Goal: Task Accomplishment & Management: Manage account settings

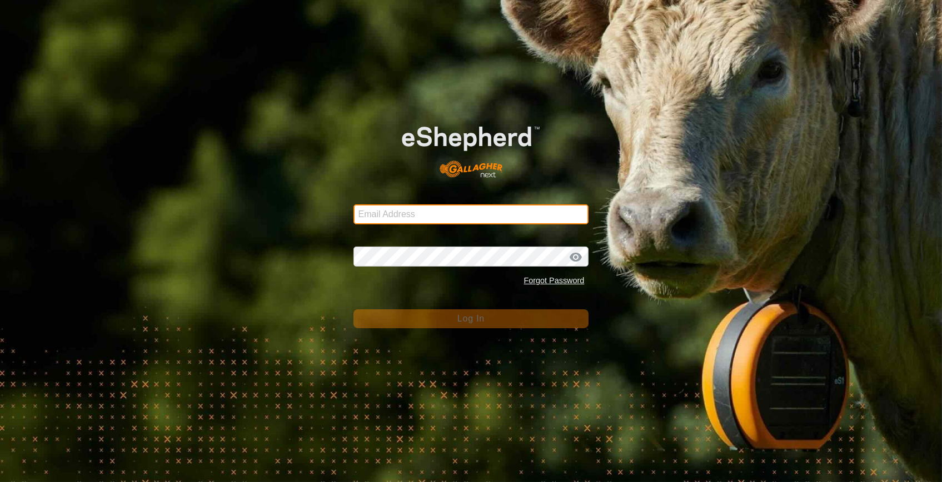
type input "[PERSON_NAME][EMAIL_ADDRESS][PERSON_NAME][DOMAIN_NAME]"
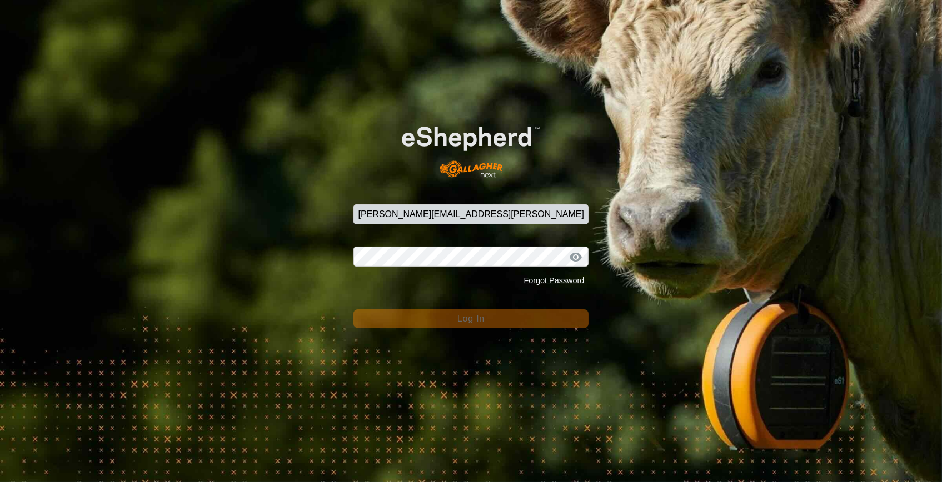
click at [226, 220] on div "Email Address [PERSON_NAME][EMAIL_ADDRESS][PERSON_NAME][DOMAIN_NAME] Password F…" at bounding box center [471, 241] width 942 height 482
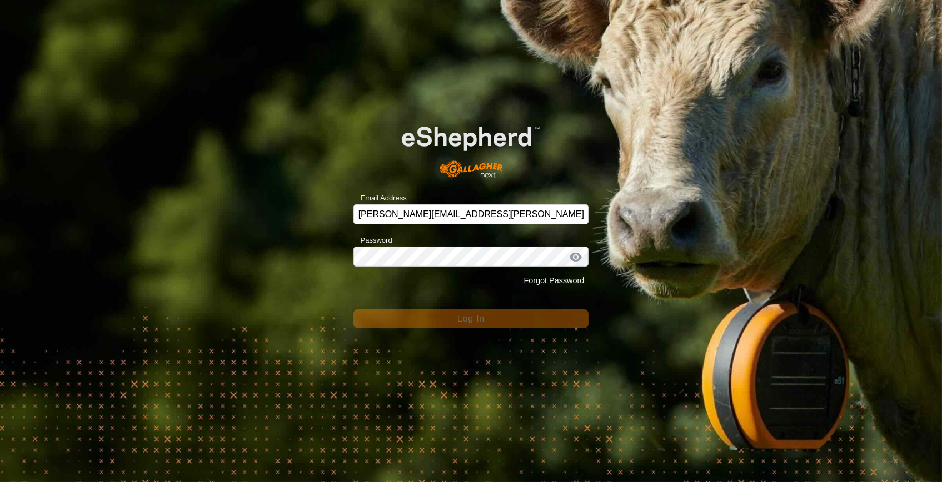
click at [316, 287] on div "Email Address [PERSON_NAME][EMAIL_ADDRESS][PERSON_NAME][DOMAIN_NAME] Password F…" at bounding box center [471, 241] width 942 height 482
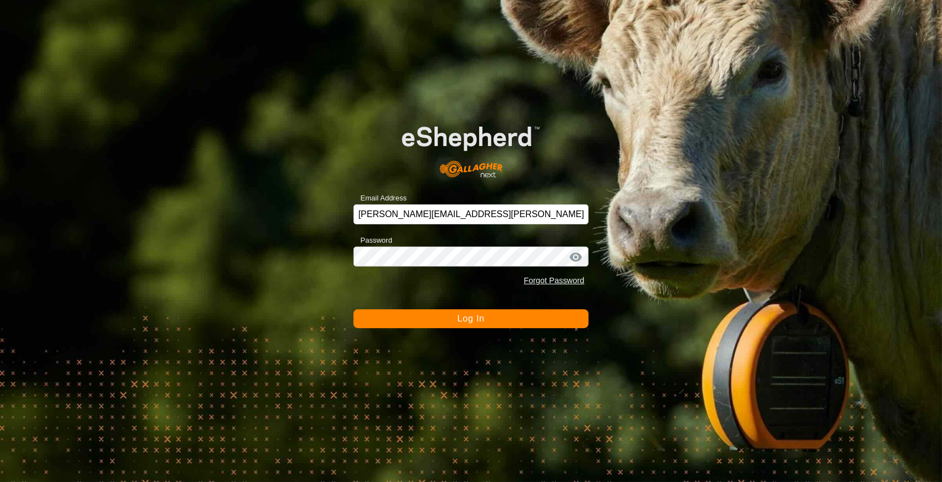
click at [471, 314] on span "Log In" at bounding box center [470, 318] width 27 height 9
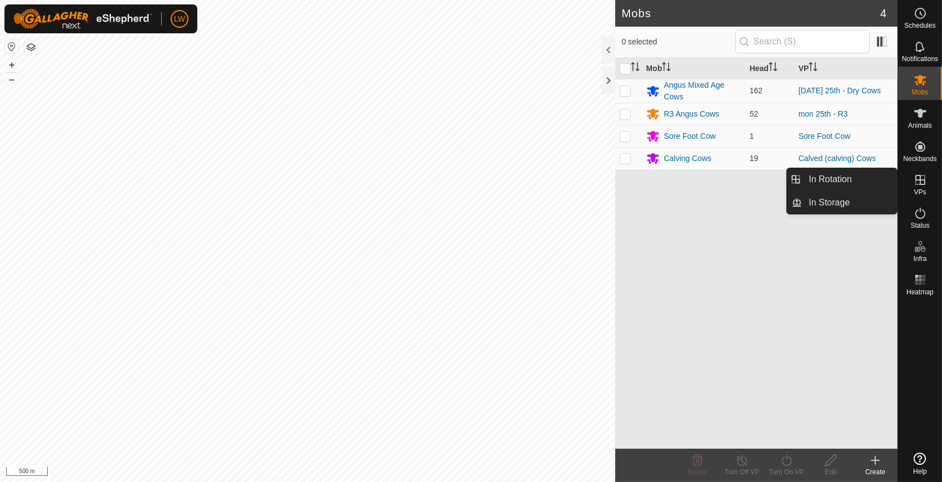
click at [921, 182] on icon at bounding box center [920, 179] width 13 height 13
click at [917, 184] on icon at bounding box center [920, 180] width 10 height 10
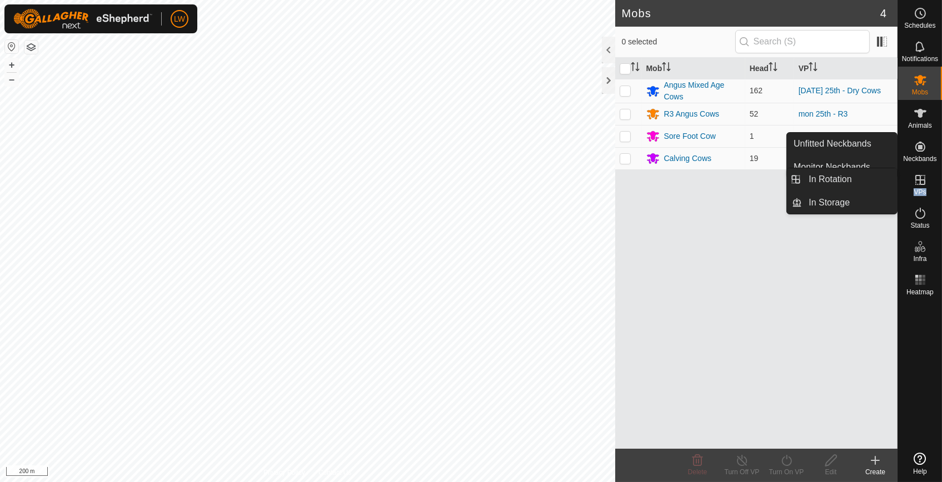
click at [918, 191] on span "VPs" at bounding box center [920, 192] width 12 height 7
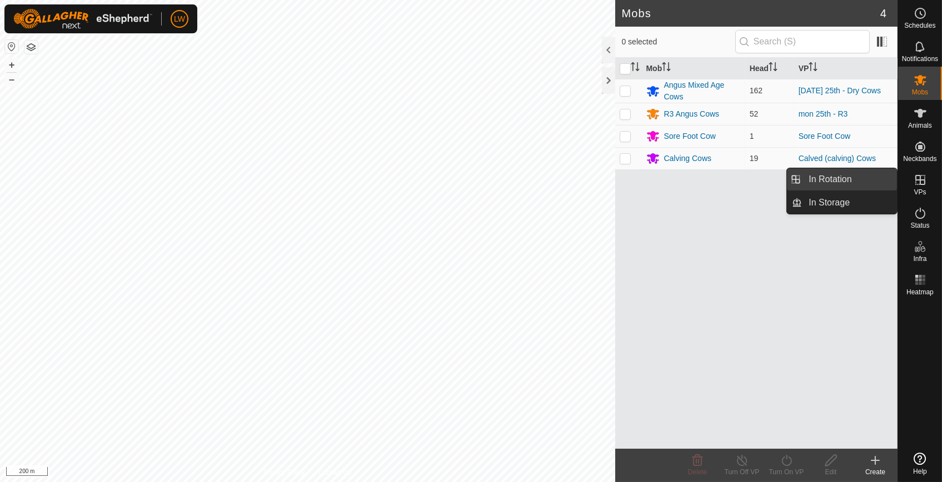
click at [844, 186] on link "In Rotation" at bounding box center [849, 179] width 95 height 22
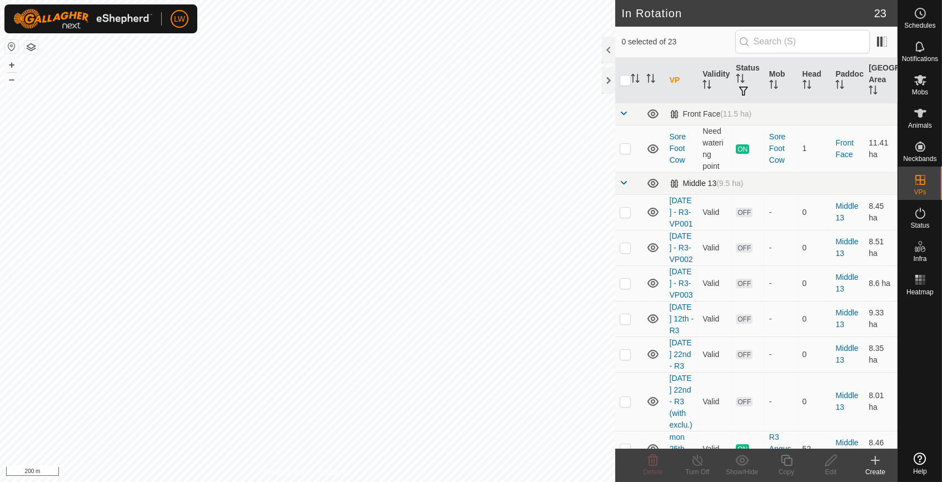
click at [627, 184] on span at bounding box center [624, 182] width 9 height 9
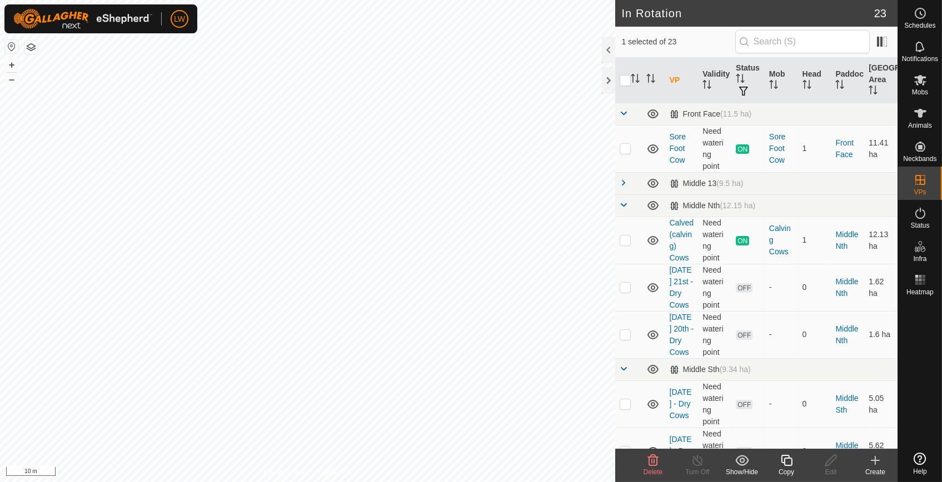
click at [416, 482] on html "LW Schedules Notifications Mobs Animals Neckbands VPs Status Infra Heatmap Help…" at bounding box center [471, 241] width 942 height 482
click at [922, 112] on icon at bounding box center [920, 113] width 12 height 9
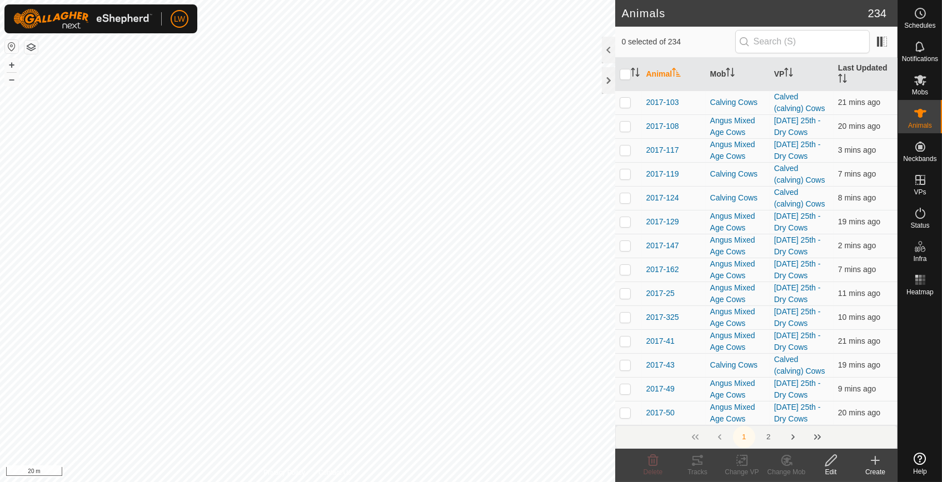
click at [182, 0] on html "LW Schedules Notifications Mobs Animals Neckbands VPs Status Infra Heatmap Help…" at bounding box center [471, 241] width 942 height 482
click at [204, 0] on html "LW Schedules Notifications Mobs Animals Neckbands VPs Status Infra Heatmap Help…" at bounding box center [471, 241] width 942 height 482
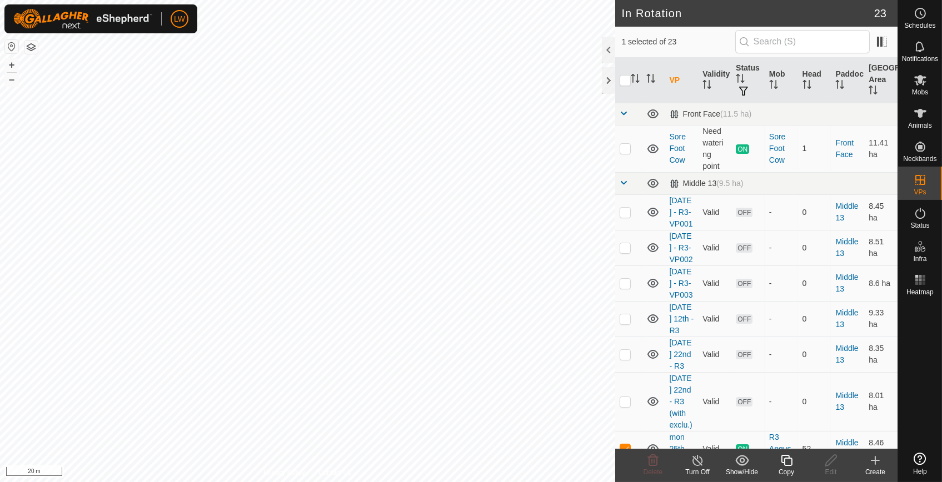
checkbox input "true"
checkbox input "false"
checkbox input "true"
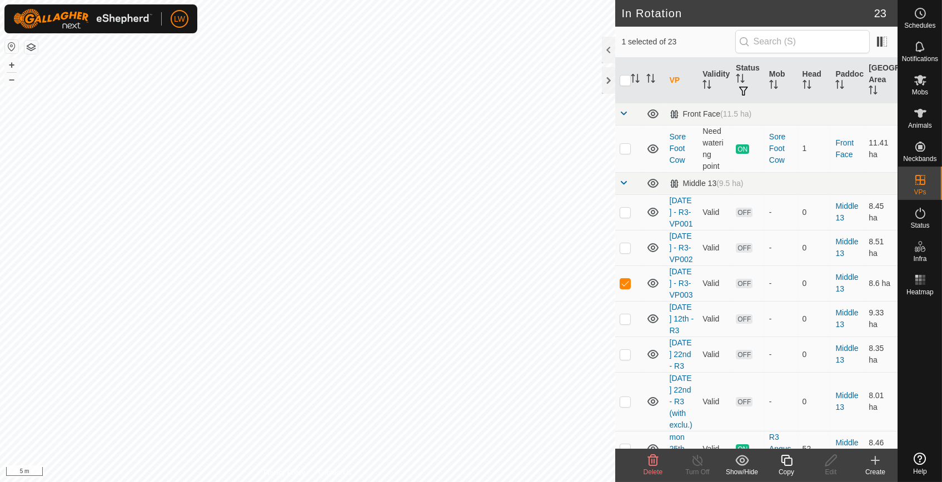
checkbox input "false"
click at [679, 227] on link "[DATE] - R3-VP001" at bounding box center [681, 212] width 23 height 32
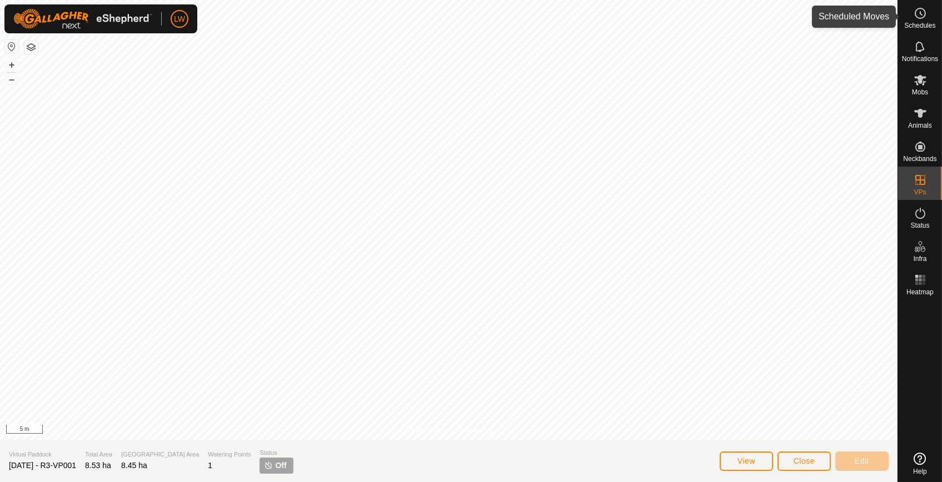
click at [919, 19] on icon at bounding box center [920, 13] width 13 height 13
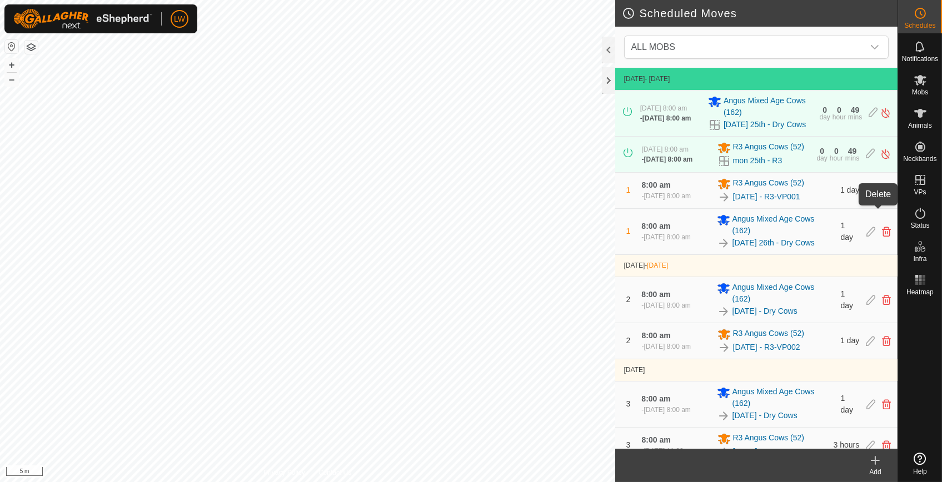
click at [882, 196] on icon at bounding box center [886, 191] width 9 height 10
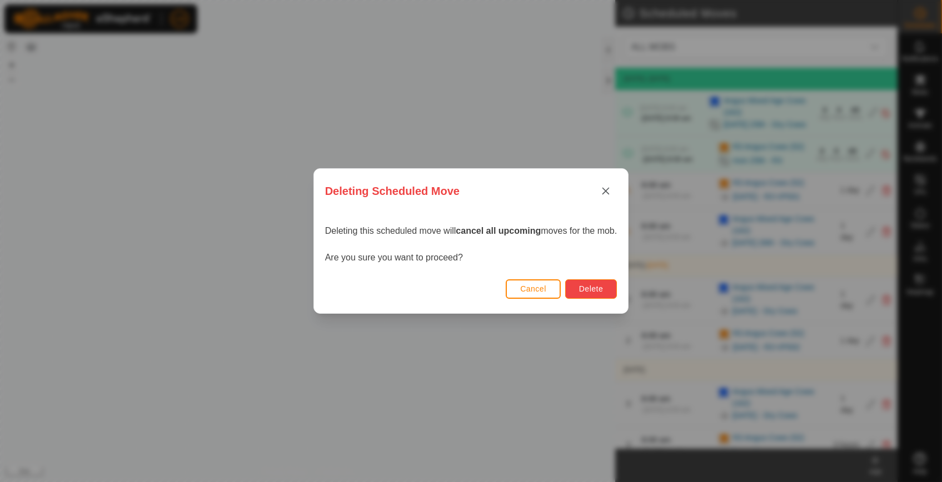
click at [598, 287] on span "Delete" at bounding box center [591, 289] width 24 height 9
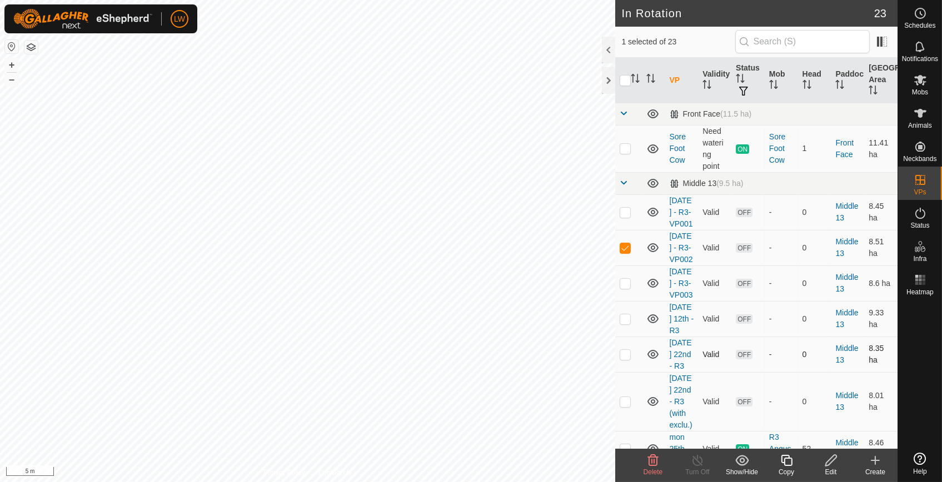
checkbox input "true"
checkbox input "false"
click at [674, 218] on td "[DATE] - R3-VP001" at bounding box center [681, 212] width 33 height 36
click at [831, 456] on icon at bounding box center [831, 460] width 14 height 13
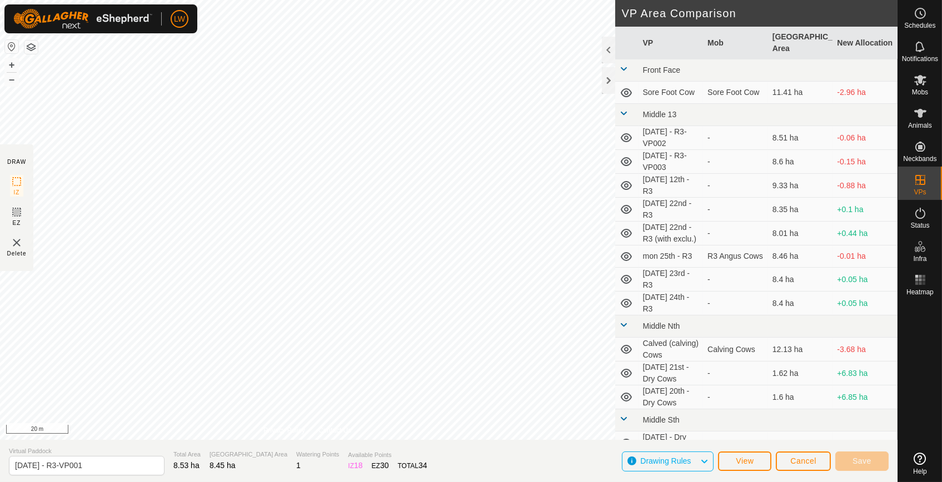
click at [398, 482] on html "LW Schedules Notifications Mobs Animals Neckbands VPs Status Infra Heatmap Help…" at bounding box center [471, 241] width 942 height 482
click at [14, 182] on icon at bounding box center [16, 181] width 13 height 13
click at [17, 179] on icon at bounding box center [16, 181] width 13 height 13
click at [692, 462] on span "Drawing Rules" at bounding box center [669, 462] width 59 height 14
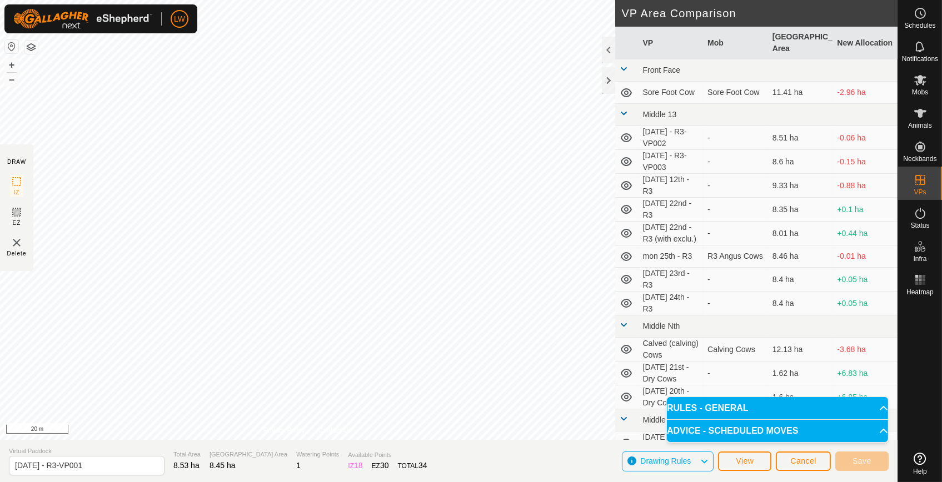
click at [692, 462] on span "Drawing Rules" at bounding box center [669, 462] width 59 height 14
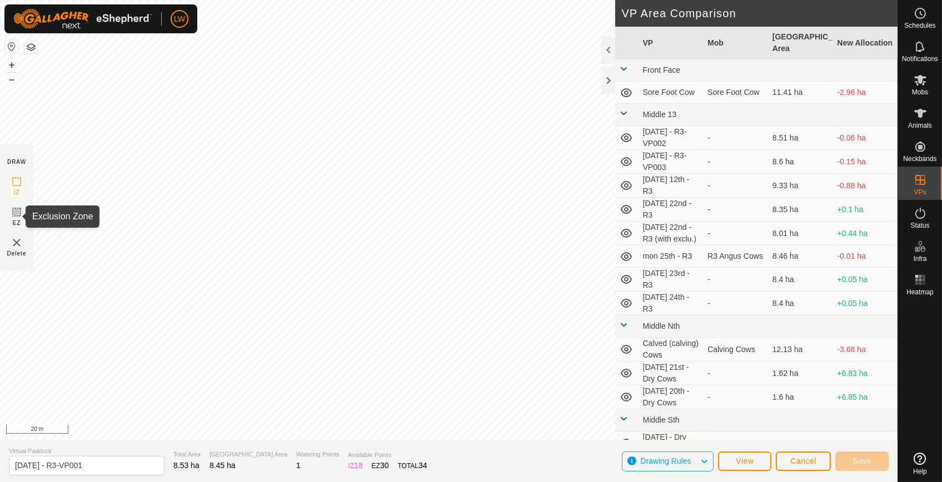
click at [14, 213] on icon at bounding box center [16, 212] width 13 height 13
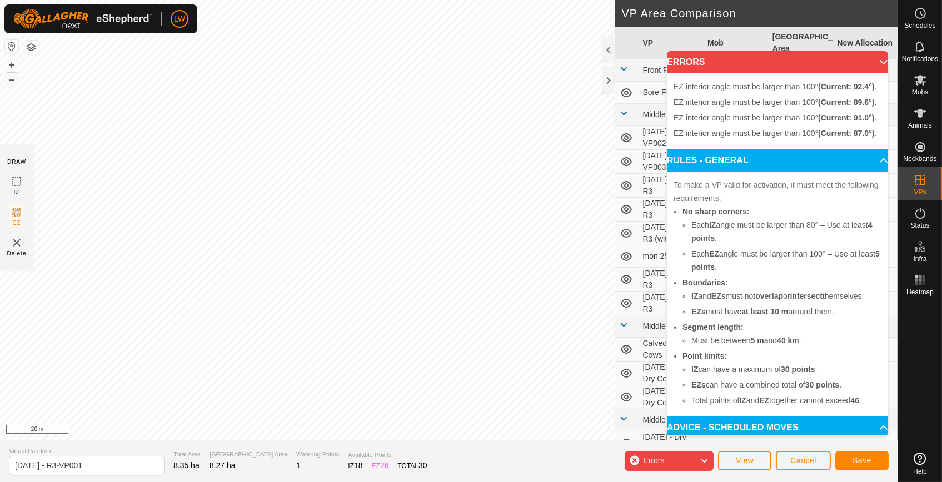
click at [195, 165] on div "EZ interior angle must be larger than 100° (Current: 87.0°) . + – ⇧ i 20 m" at bounding box center [307, 220] width 615 height 440
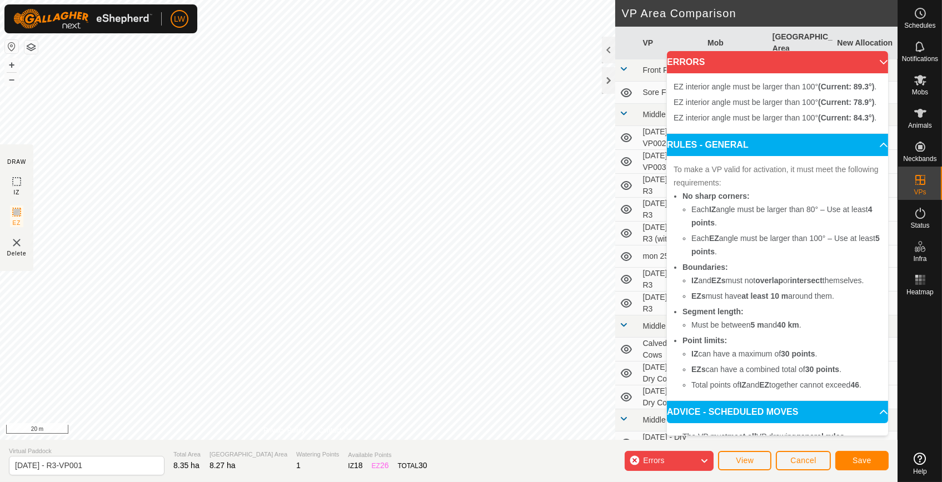
click at [278, 313] on div "EZ interior angle must be larger than 100° (Current: 78.9°) . + – ⇧ i 20 m" at bounding box center [307, 220] width 615 height 440
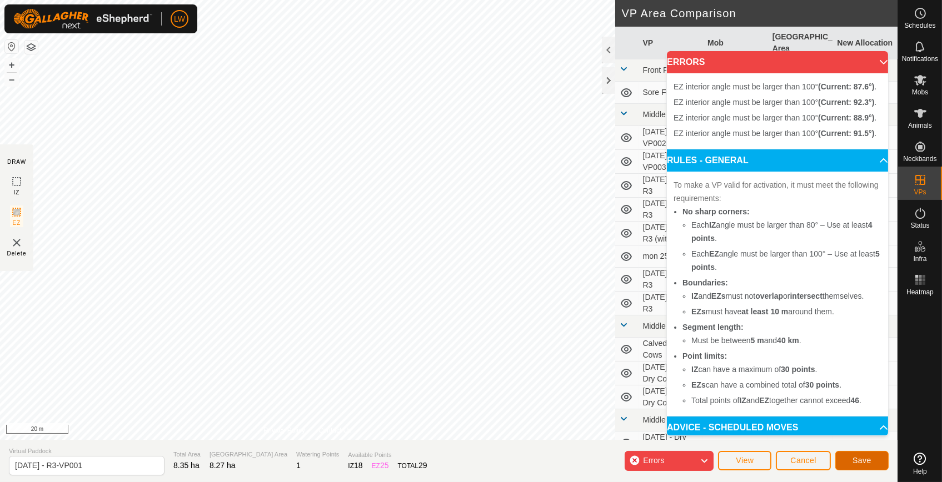
click at [859, 456] on span "Save" at bounding box center [861, 460] width 19 height 9
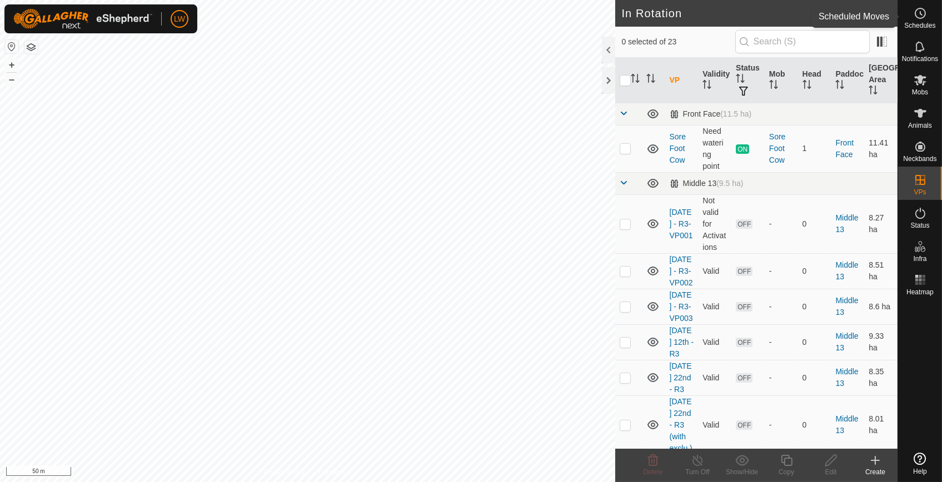
click at [921, 17] on icon at bounding box center [920, 13] width 13 height 13
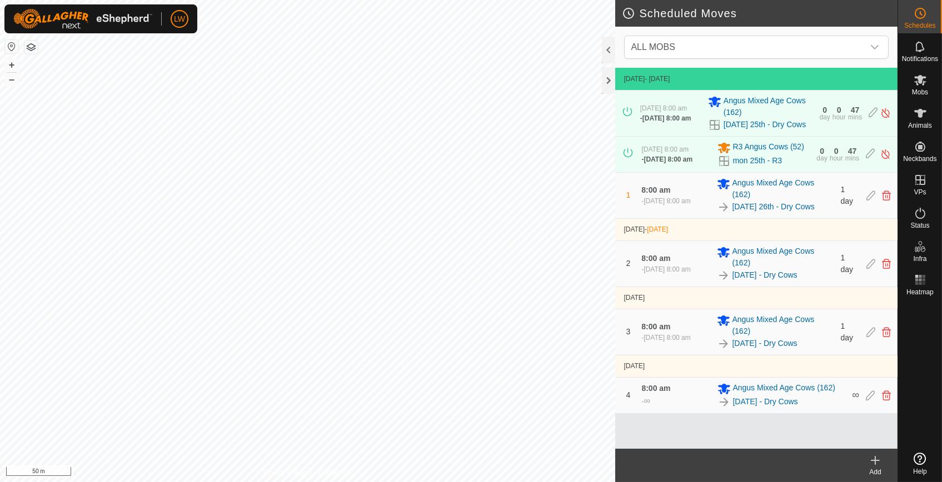
click at [876, 464] on icon at bounding box center [875, 460] width 13 height 13
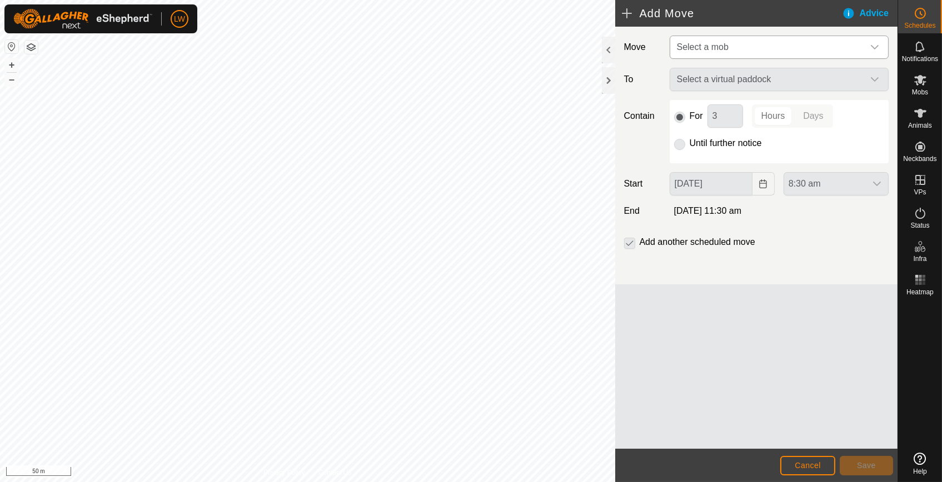
click at [698, 40] on span "Select a mob" at bounding box center [767, 47] width 191 height 22
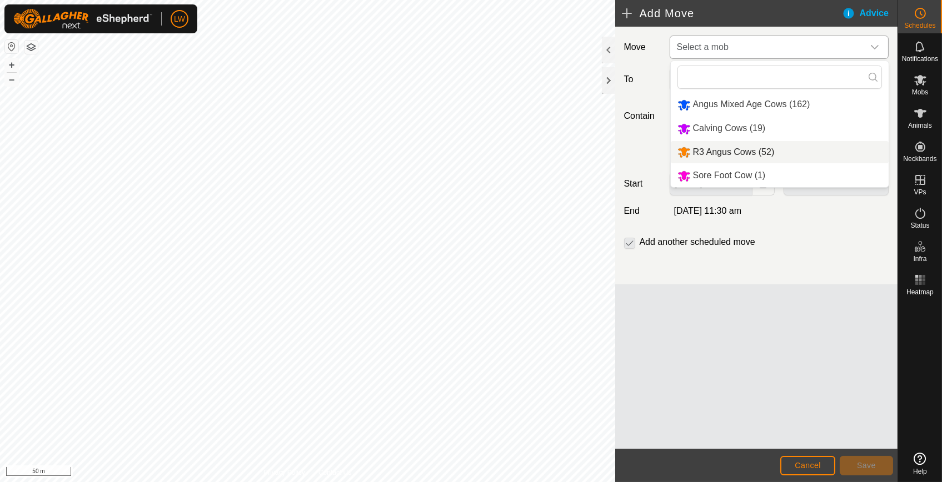
click at [732, 148] on li "R3 Angus Cows (52)" at bounding box center [780, 152] width 218 height 23
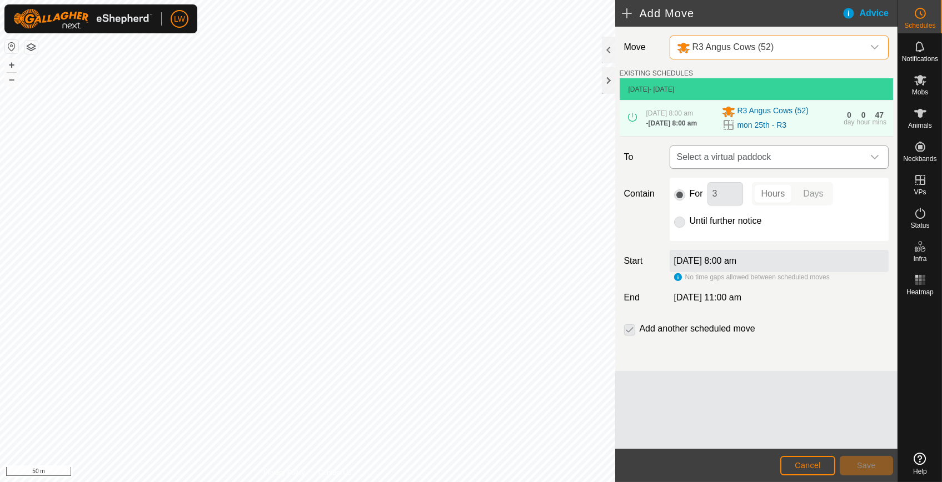
click at [731, 161] on span "Select a virtual paddock" at bounding box center [767, 157] width 191 height 22
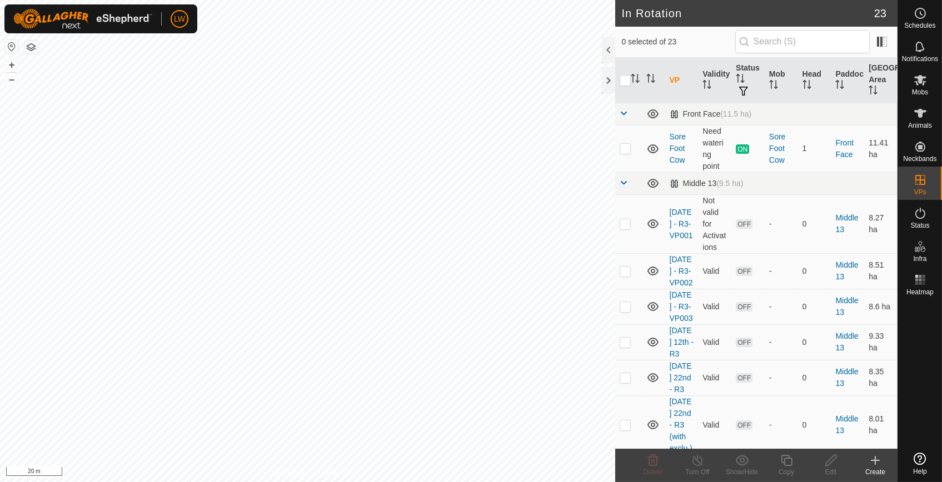
checkbox input "true"
click at [874, 463] on icon at bounding box center [875, 460] width 13 height 13
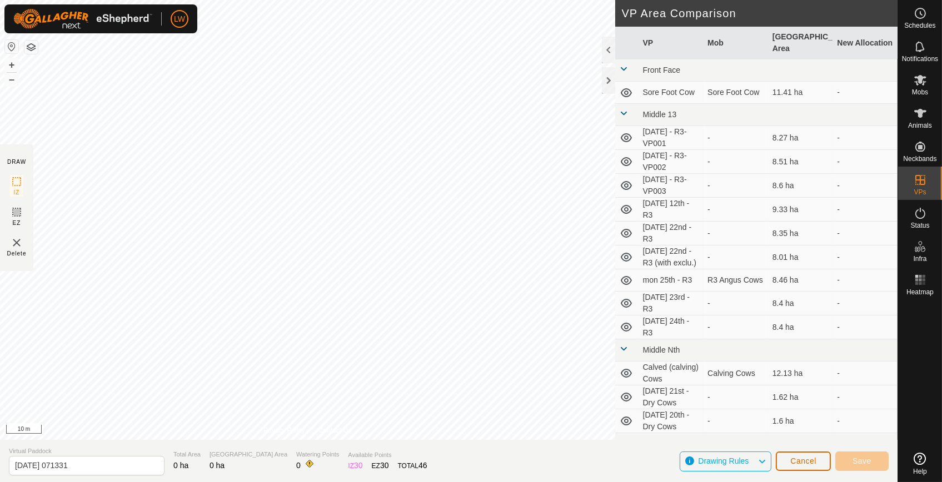
click at [803, 462] on span "Cancel" at bounding box center [803, 461] width 26 height 9
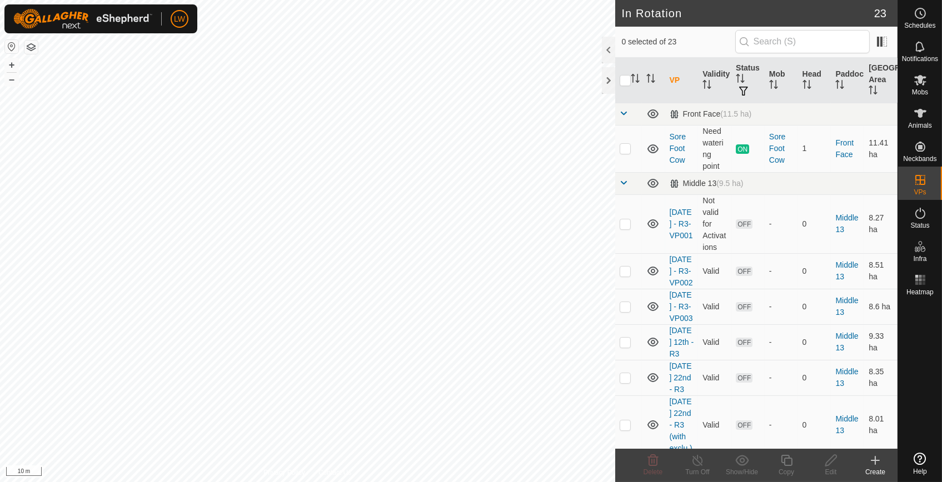
checkbox input "true"
click at [832, 464] on icon at bounding box center [831, 460] width 14 height 13
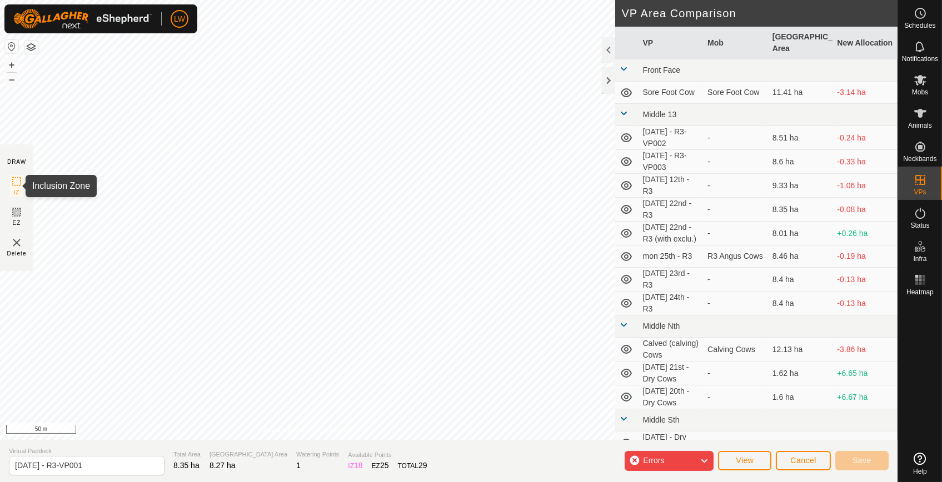
click at [16, 181] on icon at bounding box center [16, 181] width 13 height 13
click at [704, 462] on icon at bounding box center [704, 461] width 9 height 14
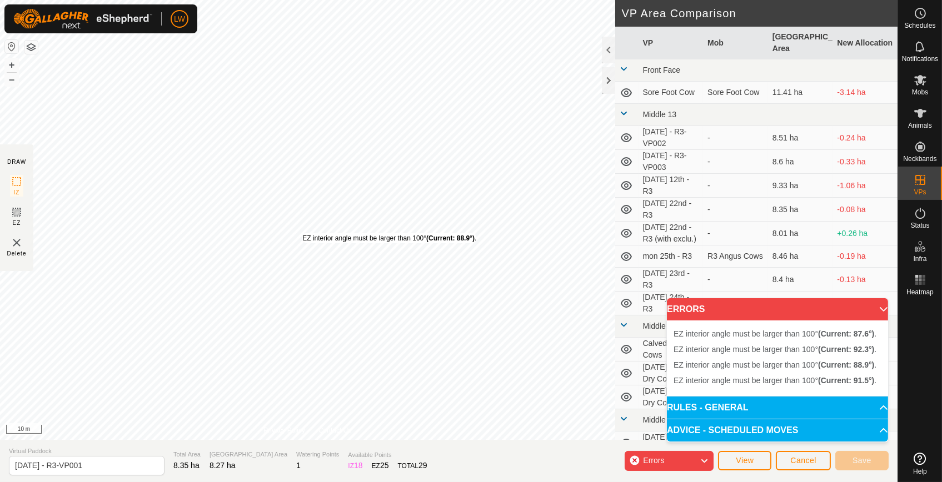
click at [301, 253] on div "EZ interior angle must be larger than 100° (Current: 88.9°) . + – ⇧ i 10 m" at bounding box center [307, 220] width 615 height 440
drag, startPoint x: 428, startPoint y: 281, endPoint x: 430, endPoint y: 313, distance: 31.7
click at [432, 316] on div "EZ interior angle must be larger than 100° (Current: 92.3°) ." at bounding box center [519, 321] width 174 height 10
click at [285, 333] on div "EZ interior angle must be larger than 100° (Current: 88.9°) . + – ⇧ i 10 m" at bounding box center [307, 220] width 615 height 440
click at [644, 462] on span "Errors" at bounding box center [653, 460] width 21 height 9
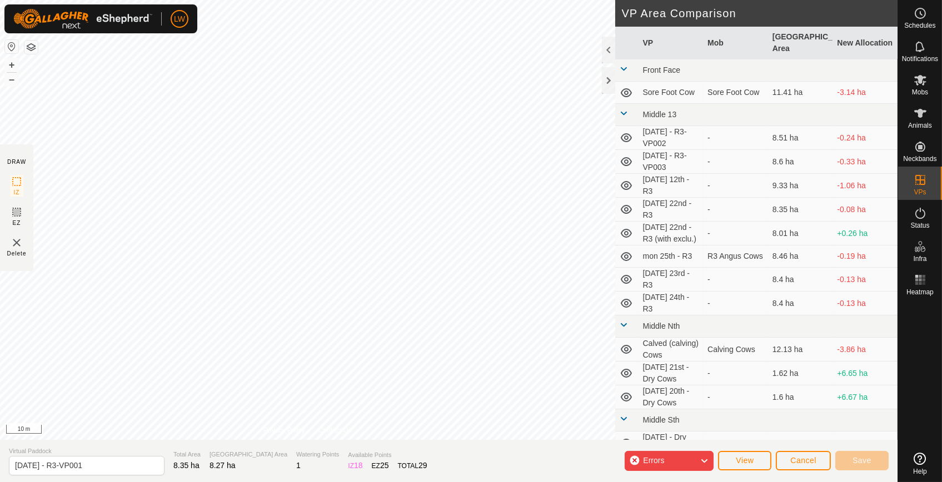
click at [637, 460] on div "Errors" at bounding box center [669, 461] width 89 height 20
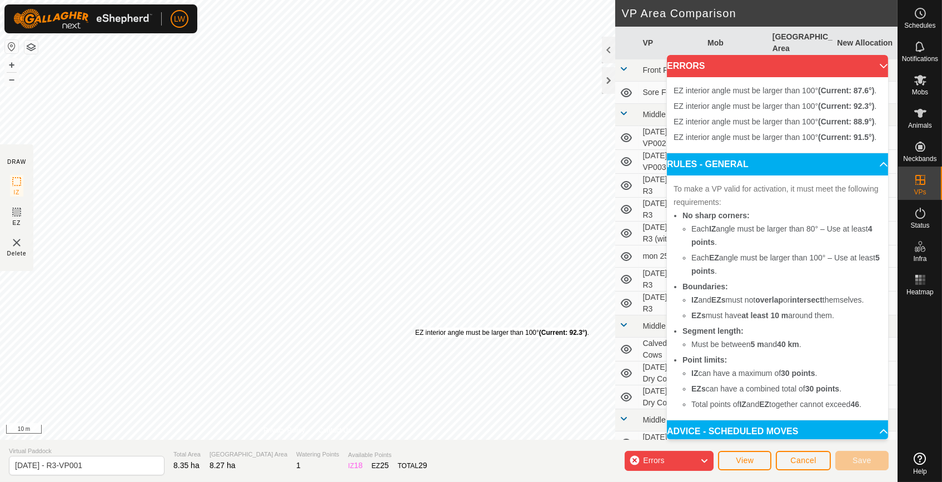
click at [415, 328] on div "EZ interior angle must be larger than 100° (Current: 92.3°) ." at bounding box center [502, 333] width 174 height 10
click at [12, 247] on img at bounding box center [16, 242] width 13 height 13
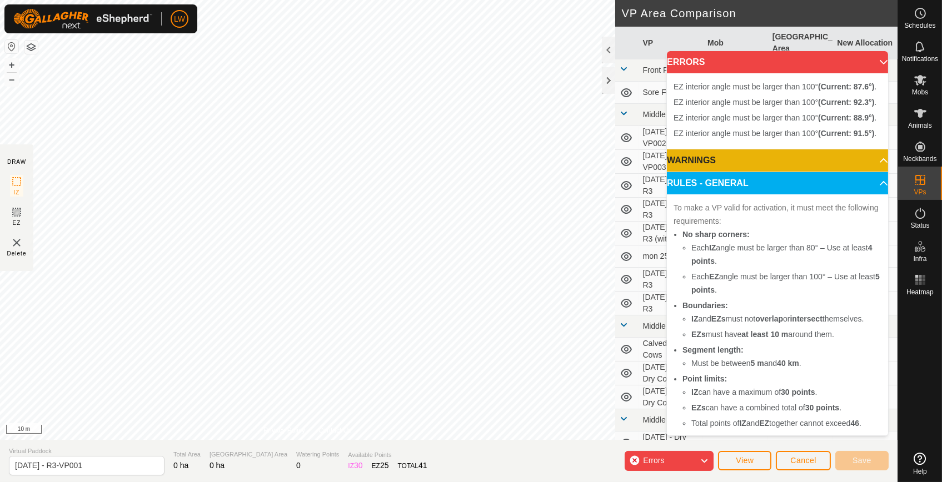
click at [20, 243] on img at bounding box center [16, 242] width 13 height 13
click at [867, 64] on p-accordion-header "ERRORS" at bounding box center [777, 62] width 221 height 22
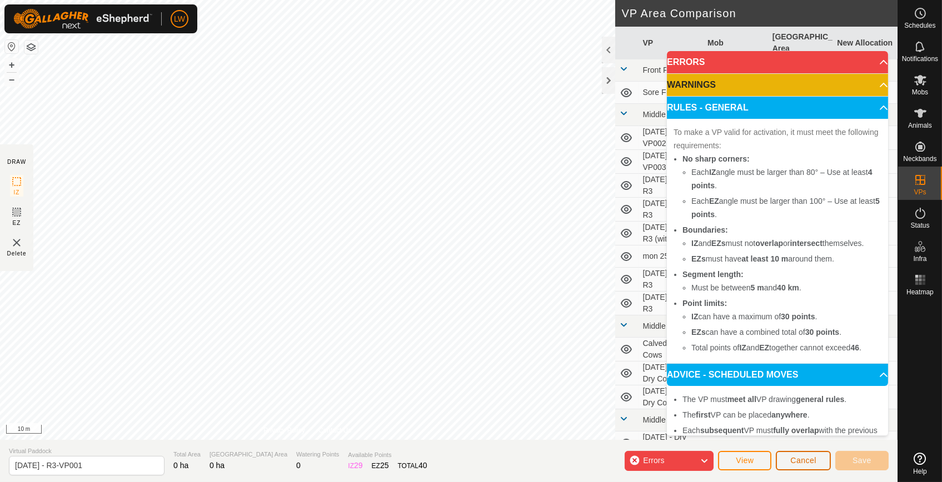
click at [806, 458] on span "Cancel" at bounding box center [803, 460] width 26 height 9
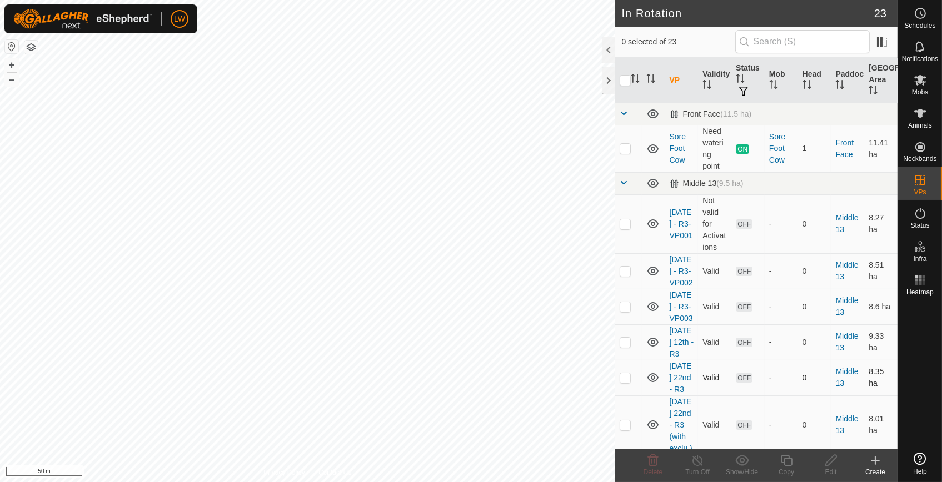
checkbox input "true"
checkbox input "false"
click at [835, 465] on icon at bounding box center [831, 460] width 14 height 13
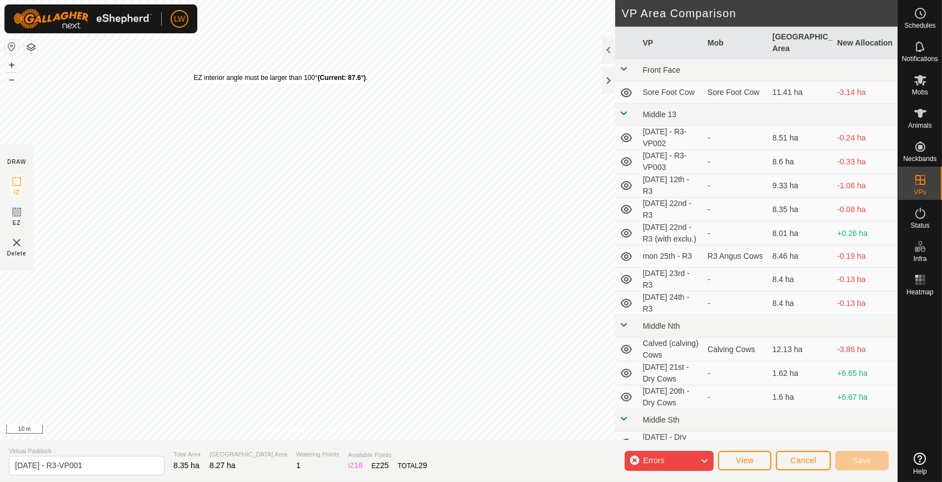
click at [193, 72] on div "EZ interior angle must be larger than 100° (Current: 87.6°) . + – ⇧ i 10 m" at bounding box center [307, 220] width 615 height 440
click at [203, 248] on div "EZ interior angle must be larger than 100° (Current: 92.3°) . + – ⇧ i 10 m" at bounding box center [307, 220] width 615 height 440
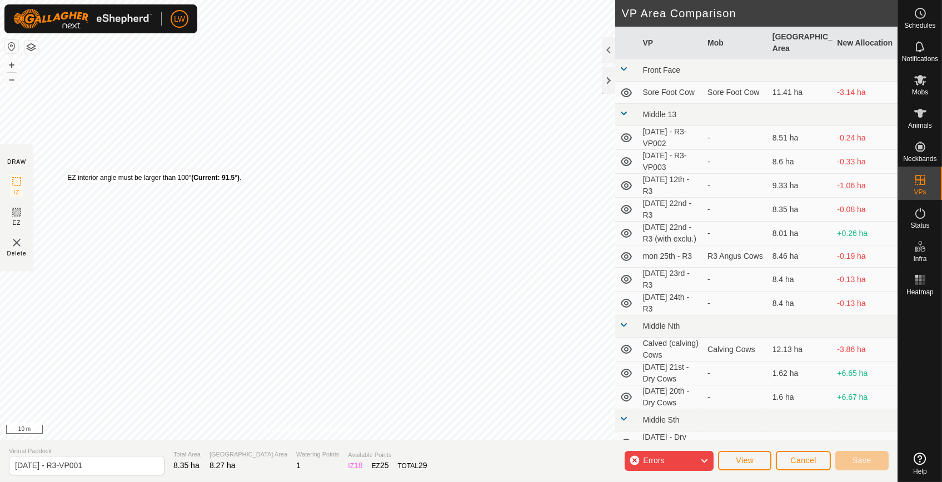
click at [67, 173] on div "EZ interior angle must be larger than 100° (Current: 91.5°) ." at bounding box center [154, 178] width 174 height 10
click at [198, 170] on div "EZ interior angle must be larger than 100° (Current: 87.6°) ." at bounding box center [285, 175] width 174 height 10
click at [202, 167] on div "EZ interior angle must be larger than 100° (Current: 87.6°) ." at bounding box center [289, 172] width 174 height 10
click at [238, 413] on div "EZ interior angle must be larger than 100° (Current: 92.3°) ." at bounding box center [325, 418] width 174 height 10
click at [84, 225] on div "EZ interior angle must be larger than 100° (Current: 91.5°) ." at bounding box center [171, 230] width 174 height 10
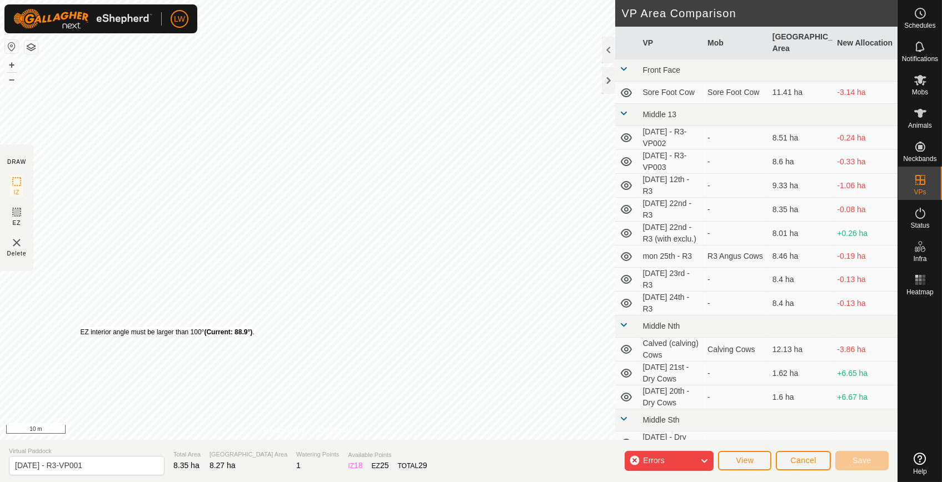
click at [80, 327] on div "EZ interior angle must be larger than 100° (Current: 88.9°) ." at bounding box center [167, 332] width 174 height 10
click at [806, 460] on span "Cancel" at bounding box center [803, 460] width 26 height 9
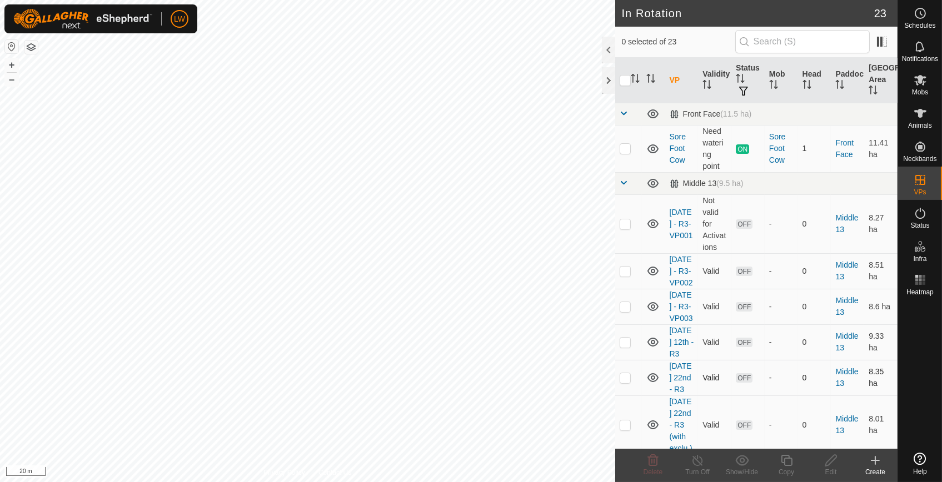
checkbox input "true"
checkbox input "false"
click at [651, 463] on icon at bounding box center [652, 460] width 13 height 13
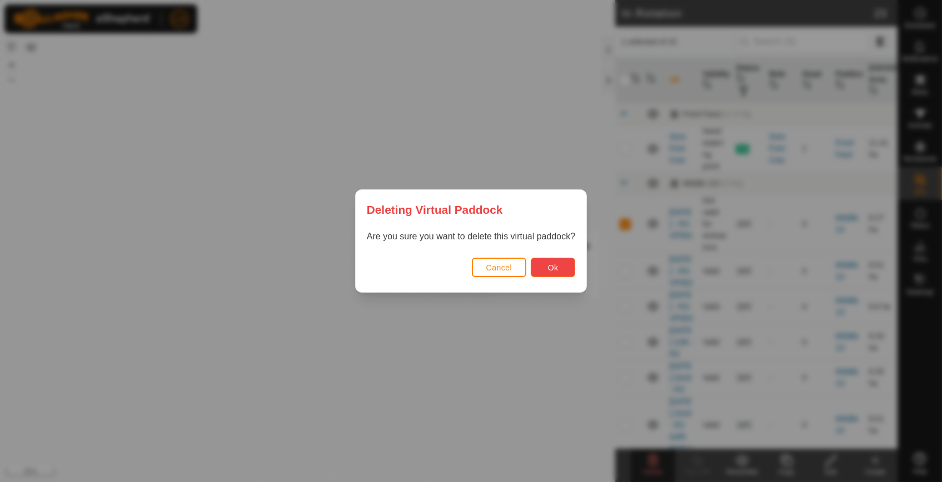
click at [553, 267] on span "Ok" at bounding box center [553, 267] width 11 height 9
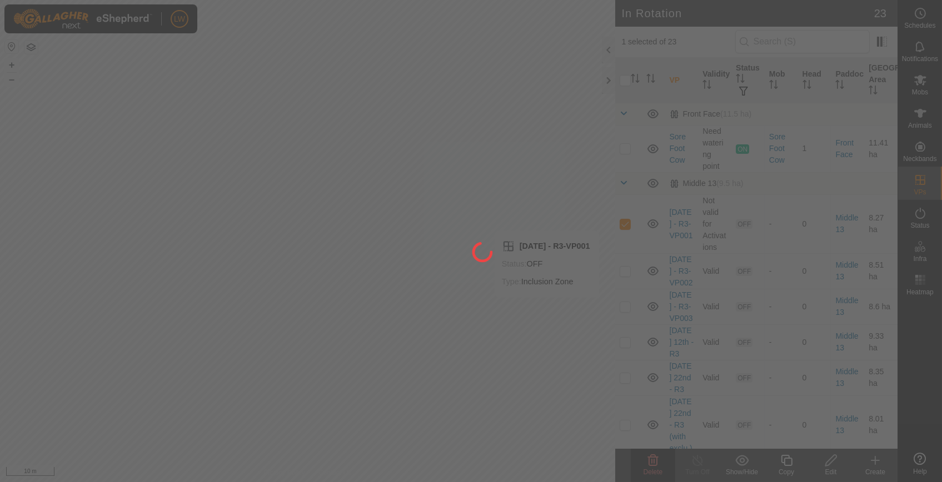
checkbox input "false"
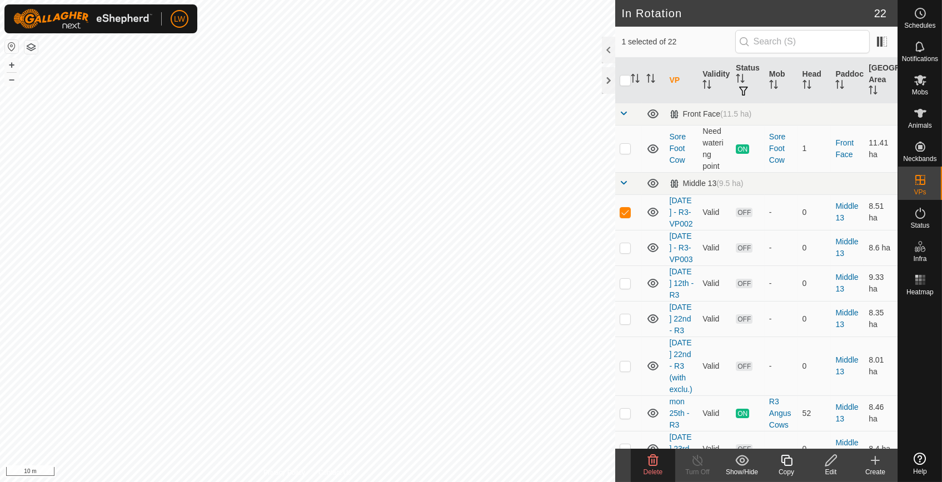
checkbox input "false"
checkbox input "true"
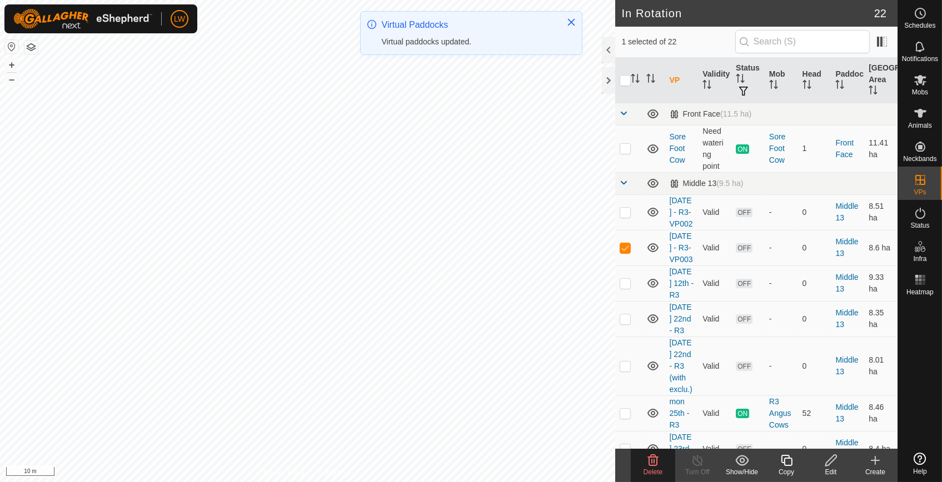
checkbox input "false"
checkbox input "true"
checkbox input "false"
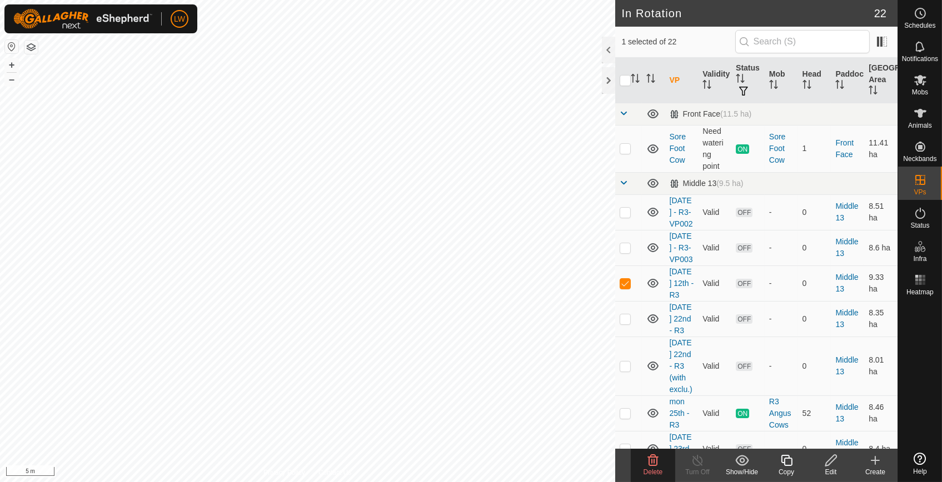
checkbox input "false"
checkbox input "true"
checkbox input "false"
click at [786, 461] on icon at bounding box center [787, 460] width 14 height 13
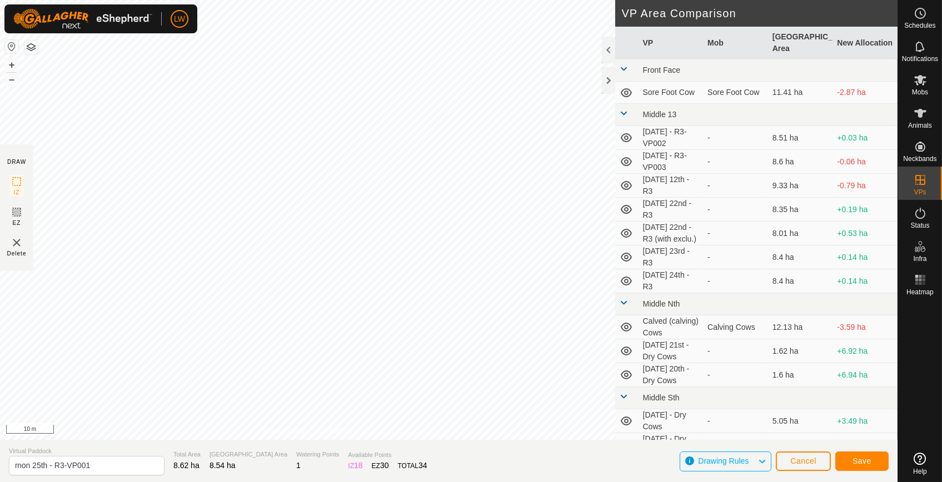
click at [0, 257] on html "LW Schedules Notifications Mobs Animals Neckbands VPs Status Infra Heatmap Help…" at bounding box center [471, 241] width 942 height 482
click at [14, 211] on icon at bounding box center [16, 212] width 13 height 13
click at [44, 466] on input "mon 25th - R3-VP001" at bounding box center [87, 465] width 156 height 19
click at [47, 466] on input "mon 25th - R3-VP001" at bounding box center [87, 465] width 156 height 19
drag, startPoint x: 47, startPoint y: 466, endPoint x: 9, endPoint y: 470, distance: 37.4
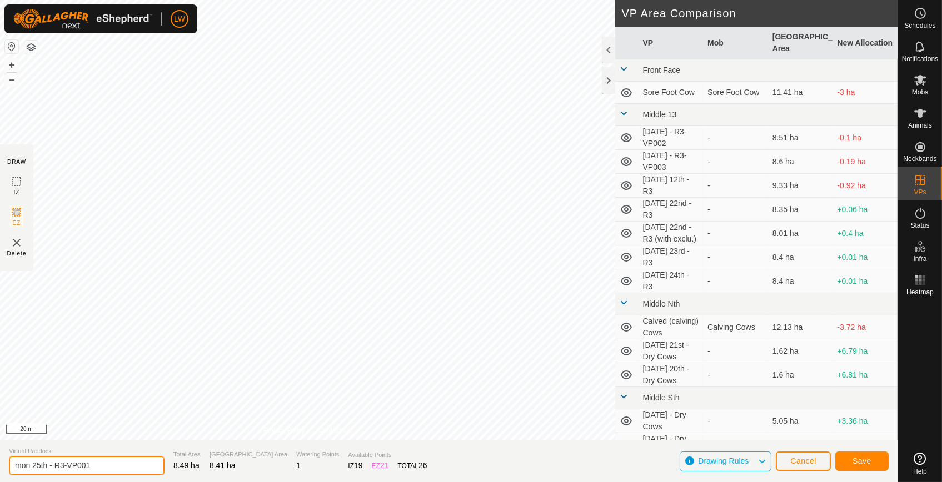
click at [9, 470] on input "mon 25th - R3-VP001" at bounding box center [87, 465] width 156 height 19
type input "[DATE]- R3-VP001"
click at [862, 461] on span "Save" at bounding box center [861, 461] width 19 height 9
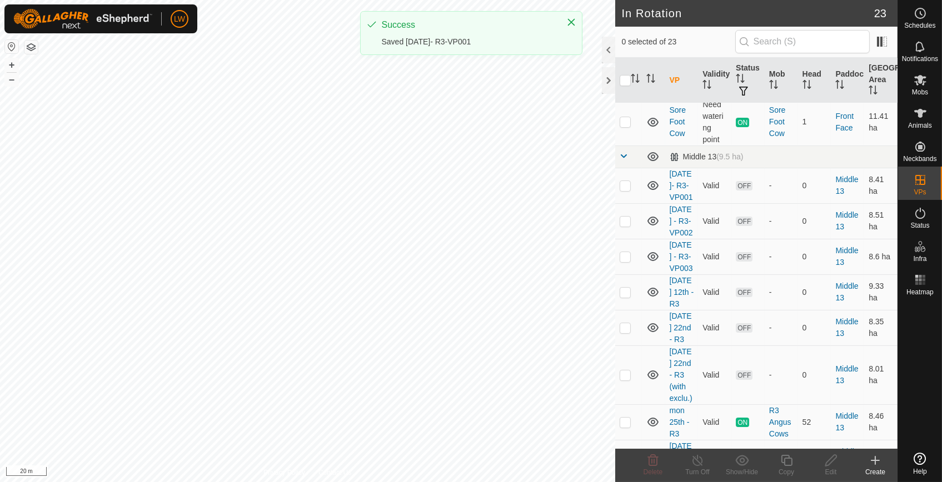
scroll to position [56, 0]
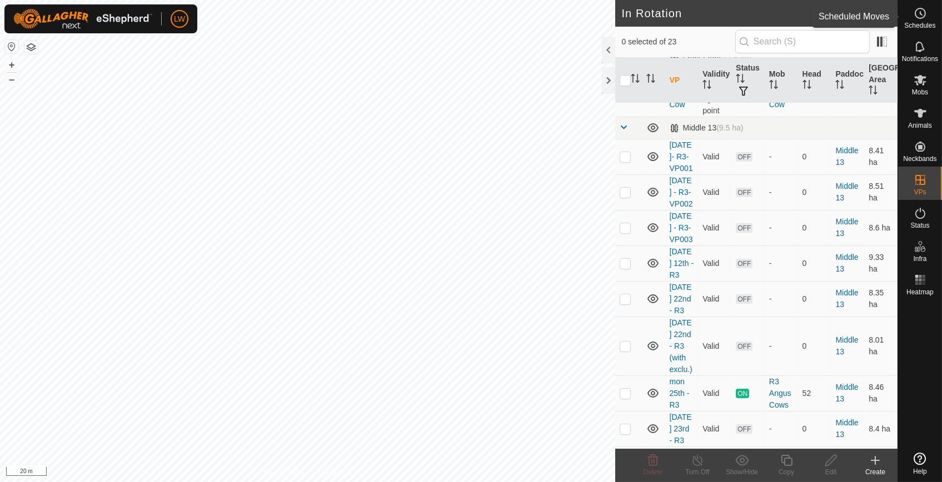
click at [925, 17] on icon at bounding box center [920, 13] width 13 height 13
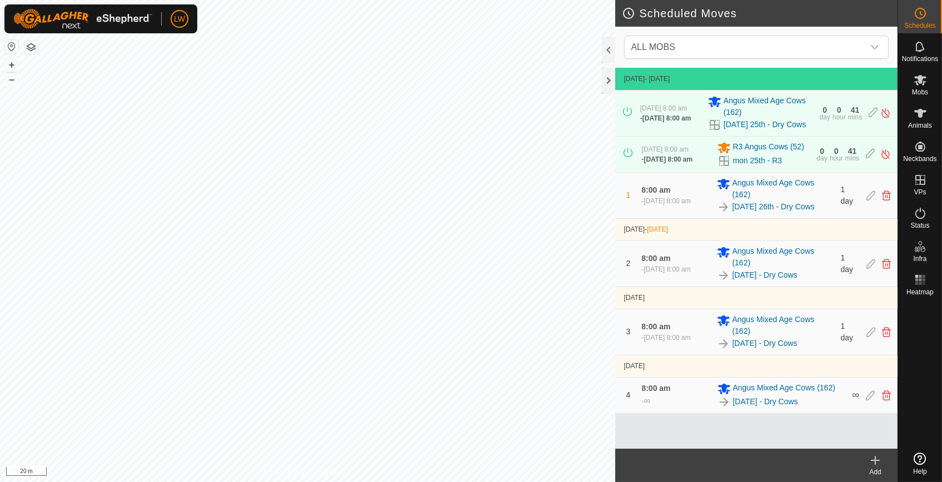
click at [877, 463] on icon at bounding box center [875, 460] width 13 height 13
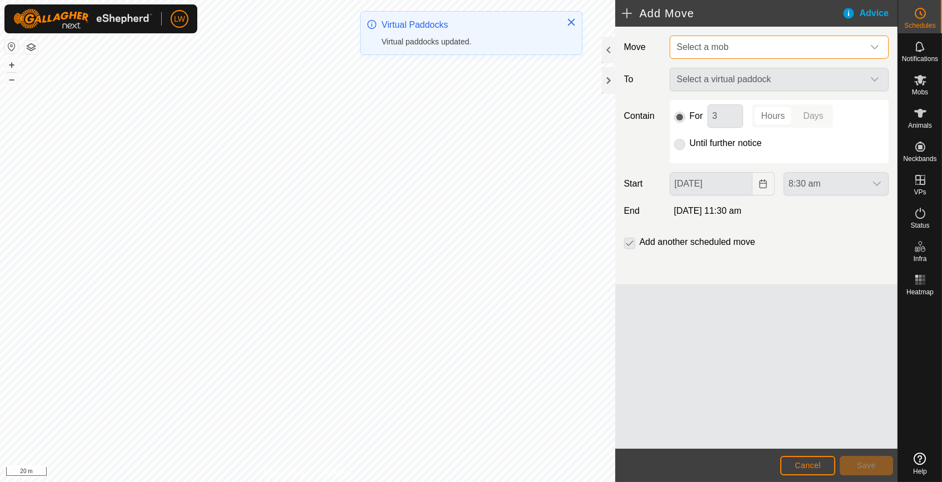
click at [724, 46] on span "Select a mob" at bounding box center [703, 46] width 52 height 9
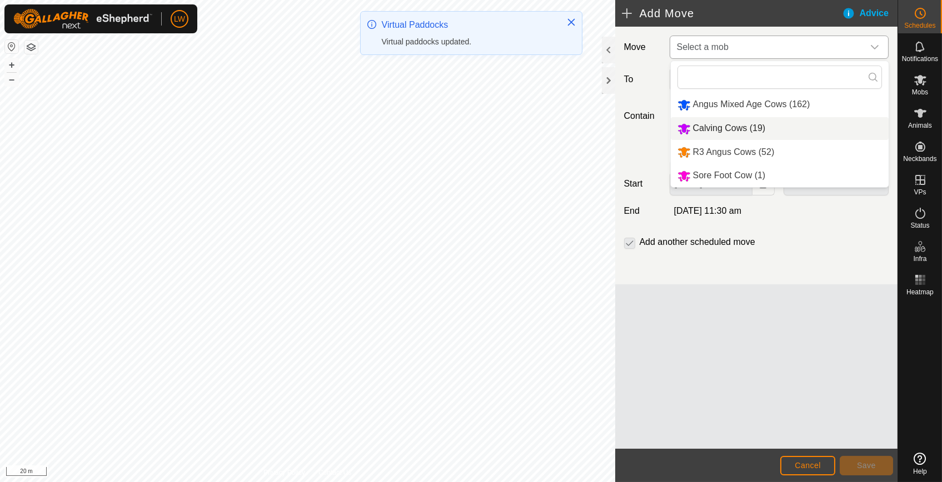
click at [715, 145] on li "R3 Angus Cows (52)" at bounding box center [780, 152] width 218 height 23
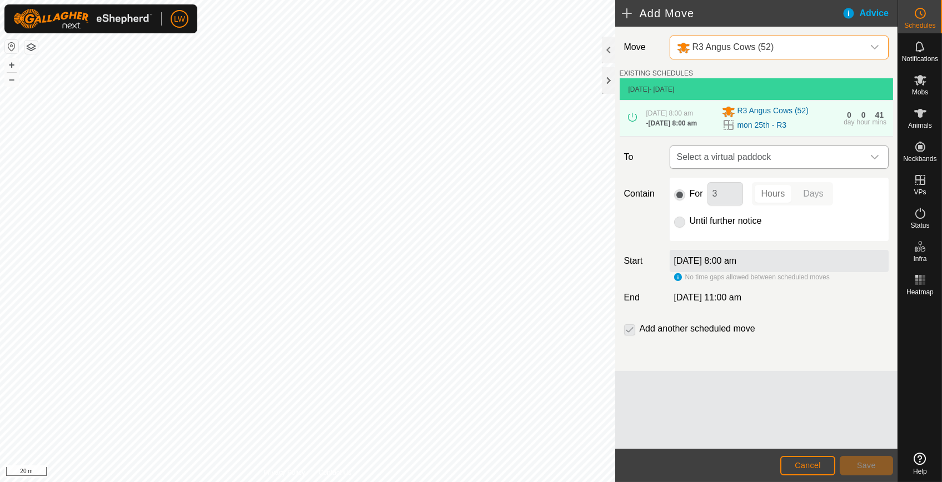
click at [722, 157] on span "Select a virtual paddock" at bounding box center [767, 157] width 191 height 22
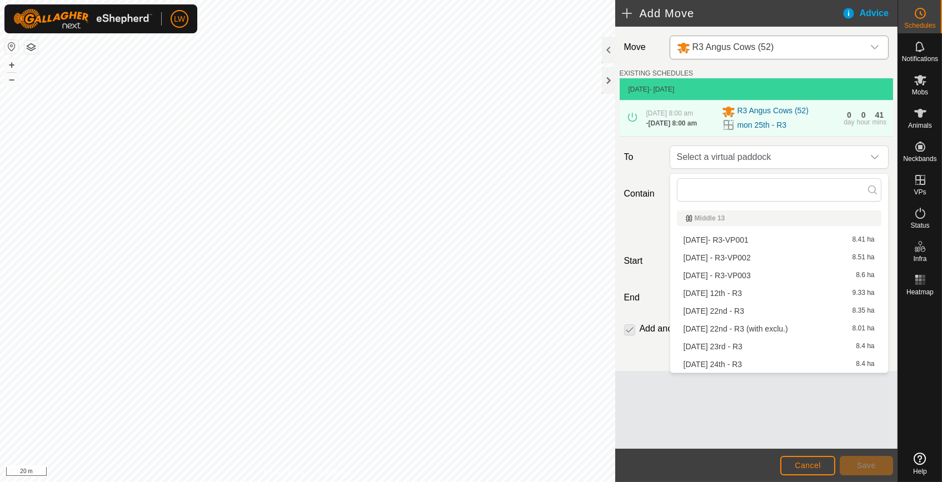
click at [720, 238] on li "[DATE]- R3-VP001 8.41 ha" at bounding box center [779, 240] width 204 height 17
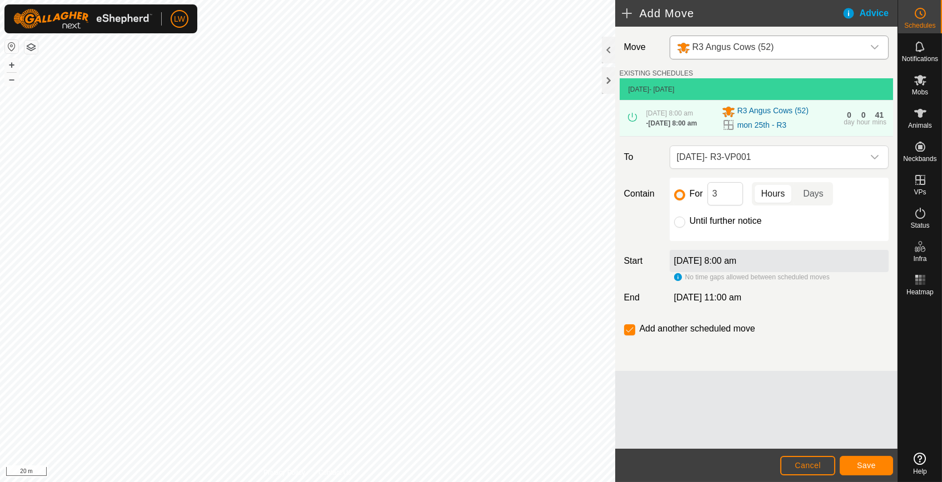
click at [687, 227] on div "Until further notice" at bounding box center [779, 220] width 210 height 13
click at [682, 228] on div at bounding box center [679, 222] width 11 height 11
click at [682, 228] on input "Until further notice" at bounding box center [679, 222] width 11 height 11
radio input "true"
checkbox input "false"
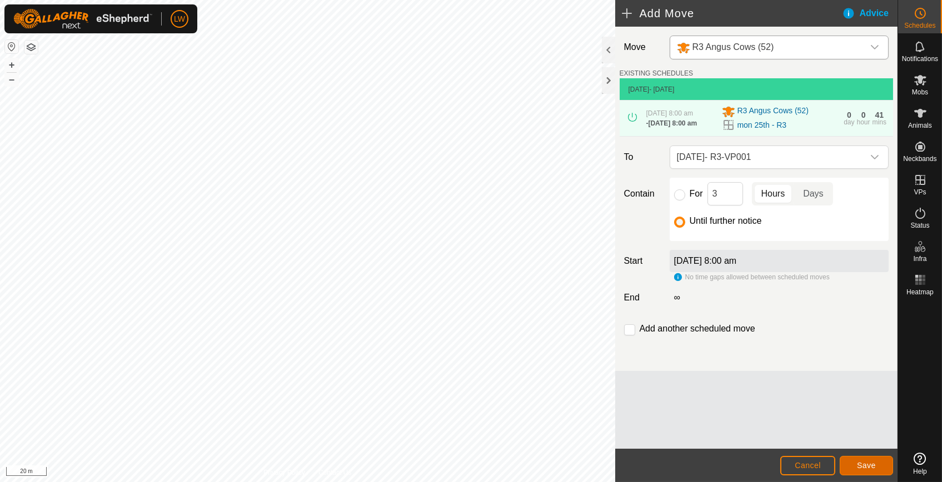
click at [876, 466] on button "Save" at bounding box center [866, 465] width 53 height 19
